Goal: Task Accomplishment & Management: Manage account settings

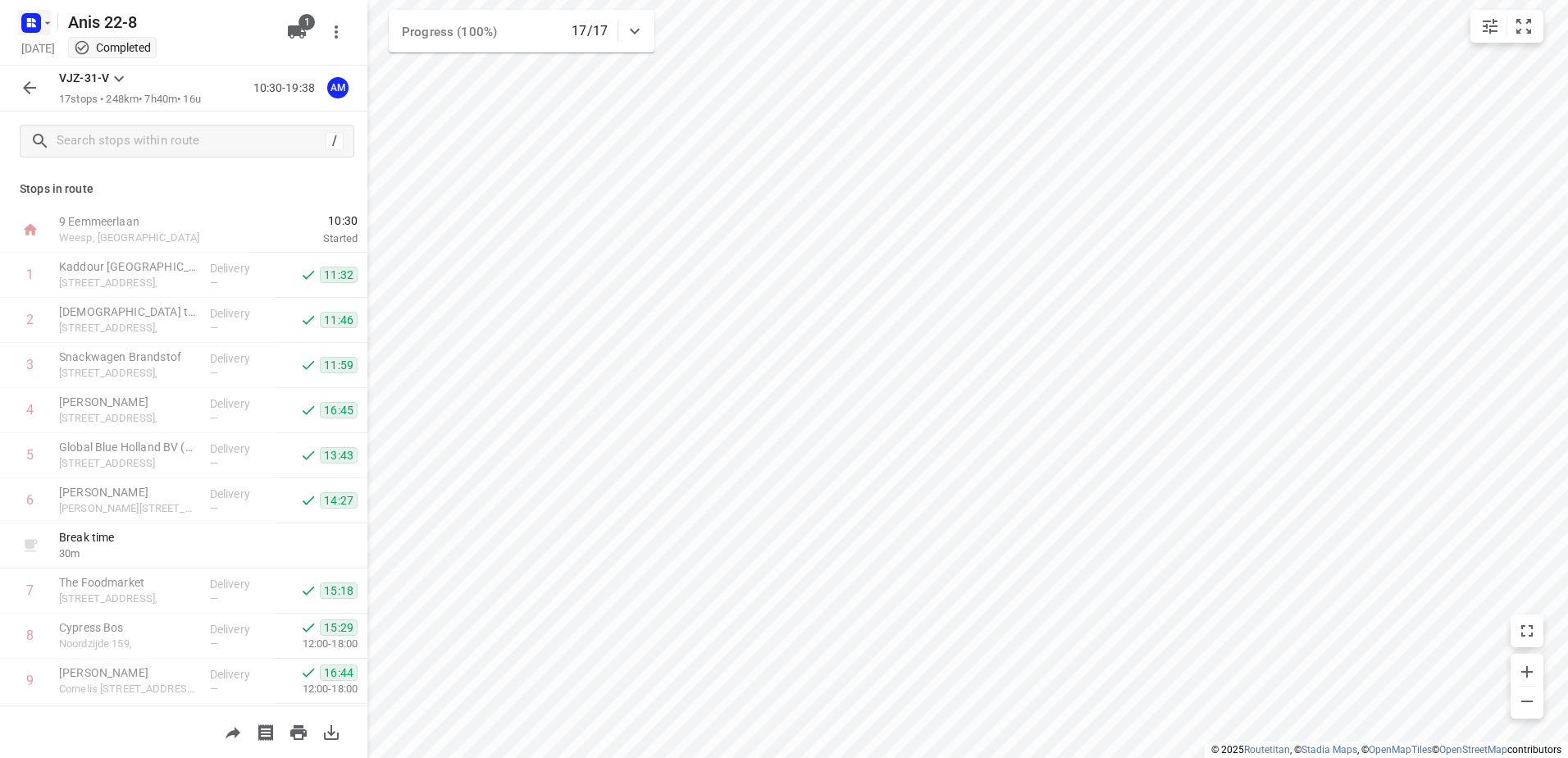
click at [23, 22] on rect "button" at bounding box center [31, 22] width 19 height 19
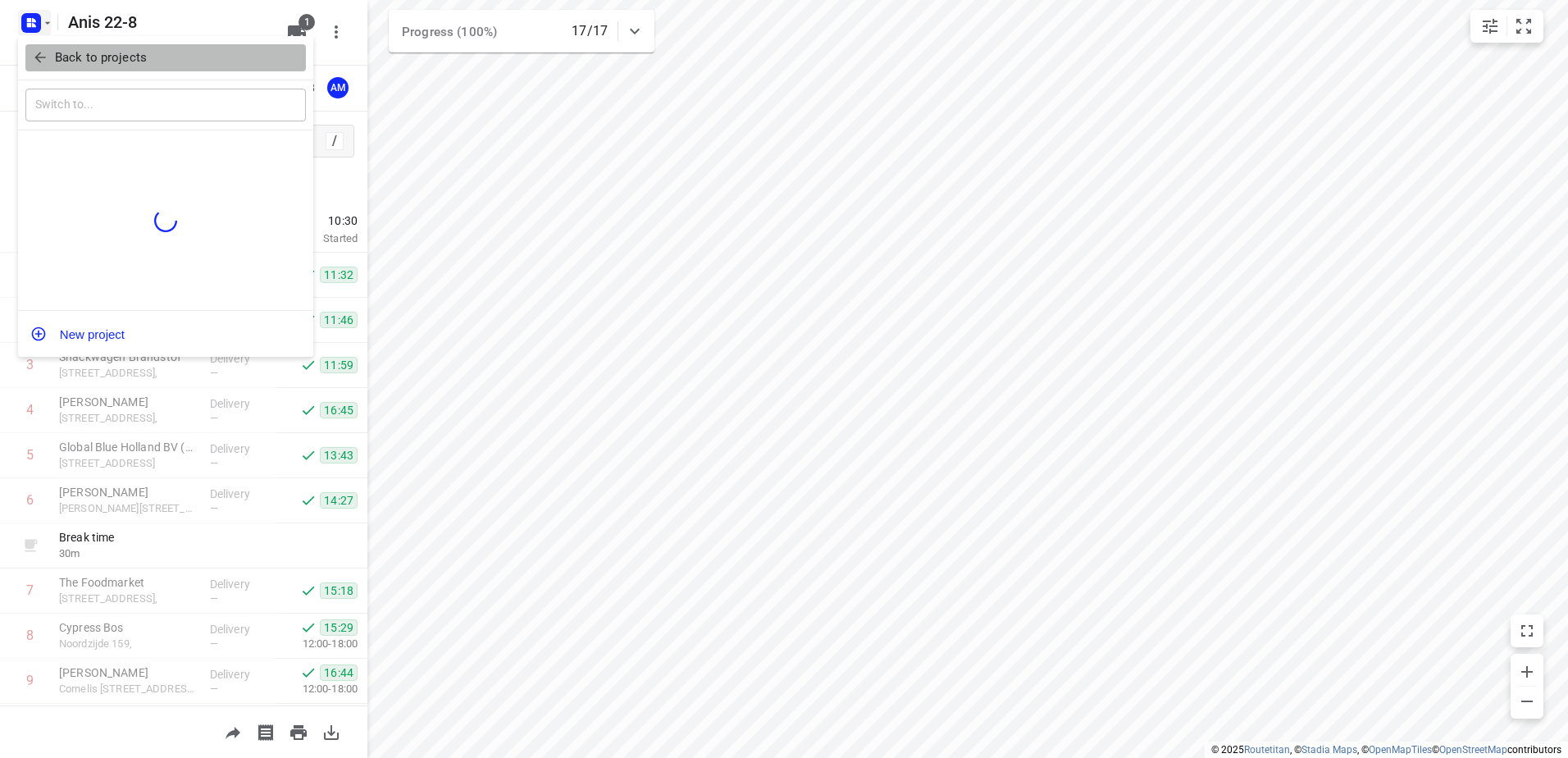
click at [34, 44] on button "Back to projects" at bounding box center [166, 57] width 280 height 27
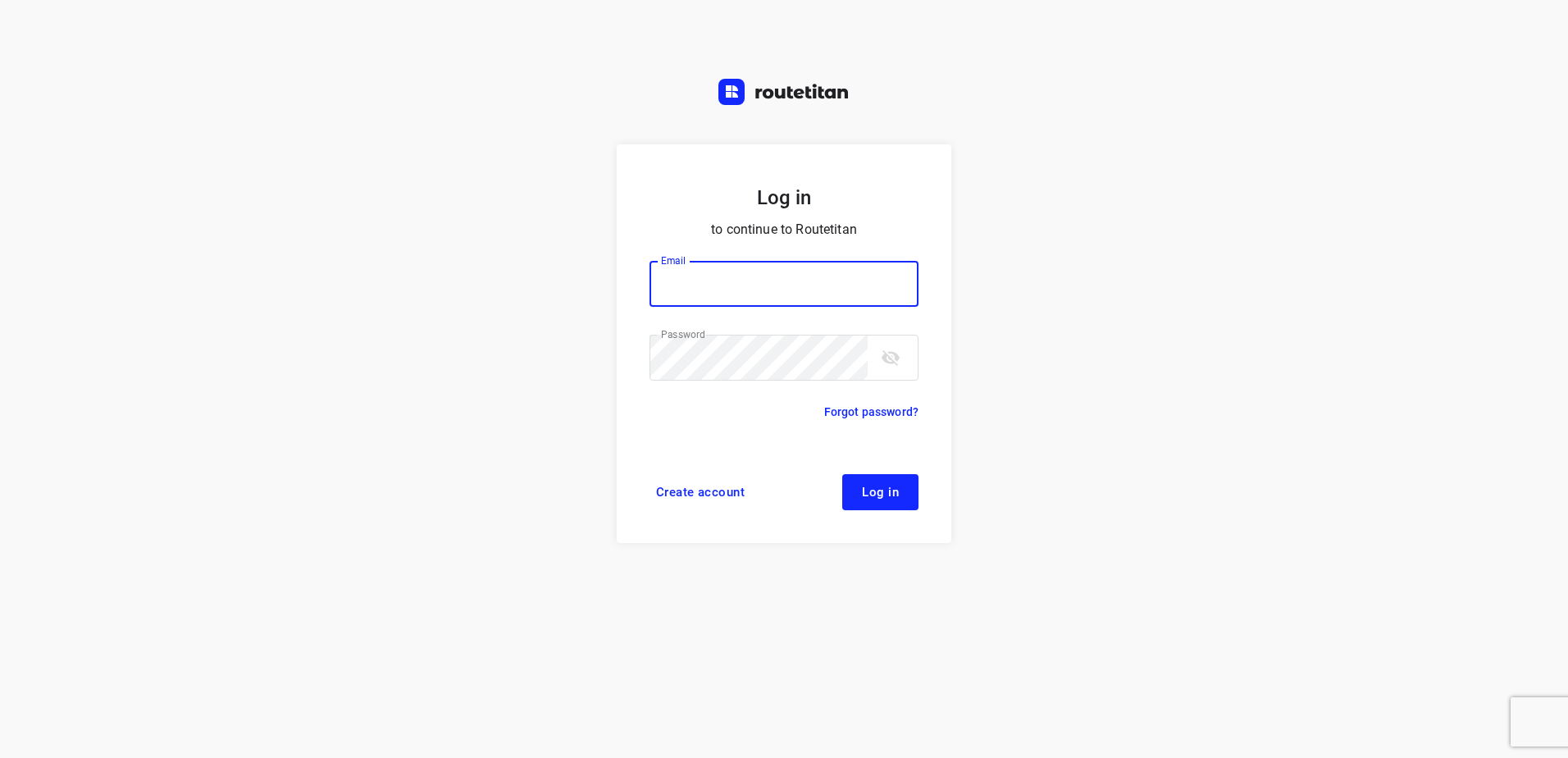
type input "[EMAIL_ADDRESS][DOMAIN_NAME]"
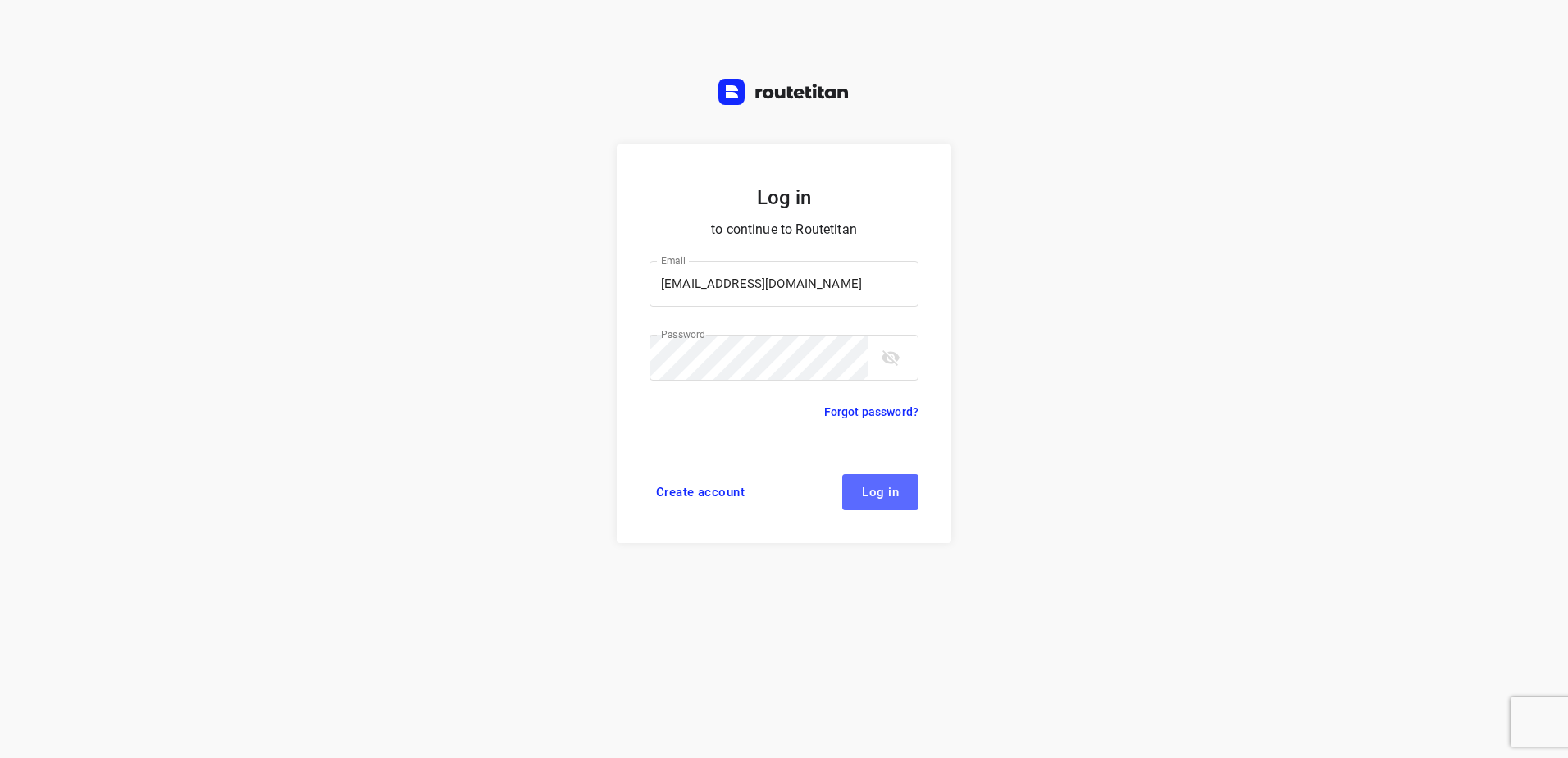
click at [882, 499] on span "Log in" at bounding box center [880, 491] width 37 height 13
